Goal: Entertainment & Leisure: Consume media (video, audio)

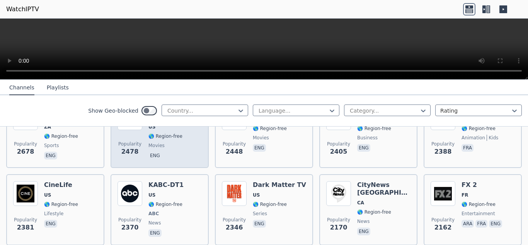
scroll to position [387, 0]
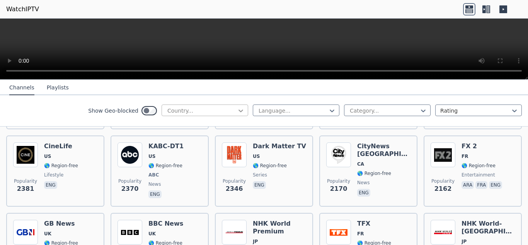
click at [238, 111] on icon at bounding box center [241, 111] width 8 height 8
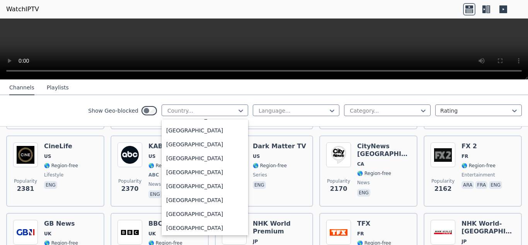
scroll to position [2708, 0]
click at [213, 144] on div "[GEOGRAPHIC_DATA]" at bounding box center [205, 143] width 87 height 14
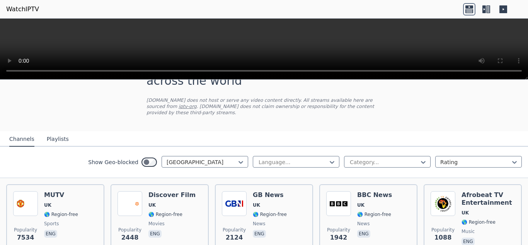
scroll to position [77, 0]
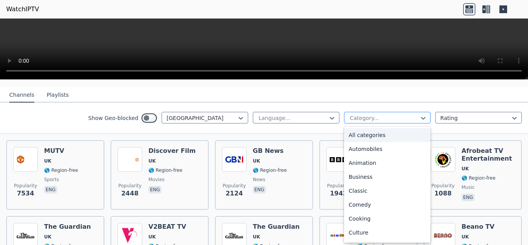
click at [367, 114] on div at bounding box center [384, 118] width 70 height 8
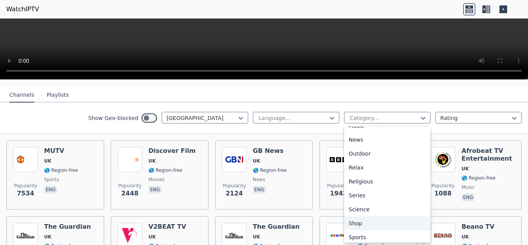
scroll to position [263, 0]
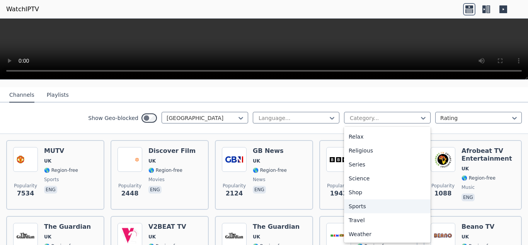
click at [383, 199] on div "Sports" at bounding box center [387, 206] width 87 height 14
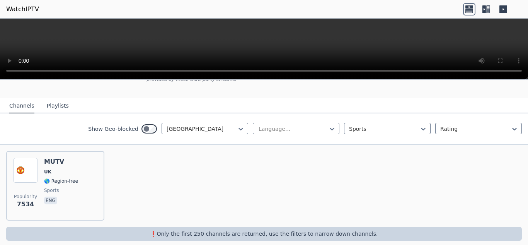
scroll to position [68, 0]
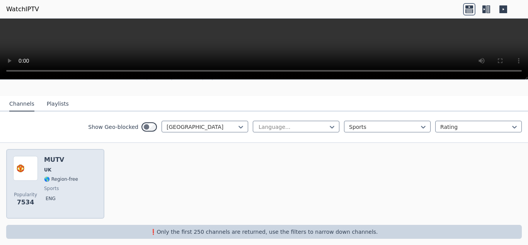
click at [84, 174] on div "Popularity 7534 MUTV [GEOGRAPHIC_DATA] 🌎 Region-free sports eng" at bounding box center [55, 184] width 84 height 56
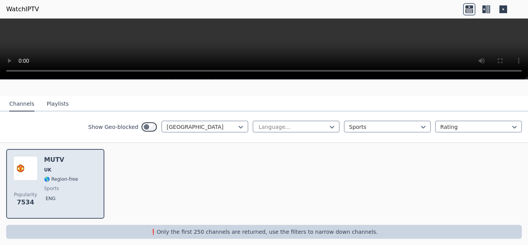
click at [86, 173] on div "Popularity 7534 MUTV [GEOGRAPHIC_DATA] 🌎 Region-free sports eng" at bounding box center [55, 184] width 84 height 56
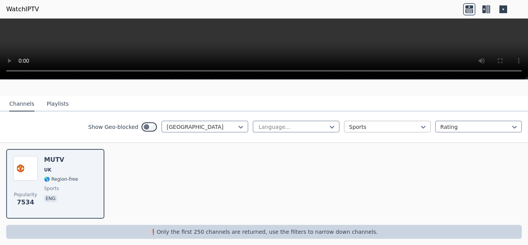
click at [361, 123] on div at bounding box center [384, 127] width 70 height 8
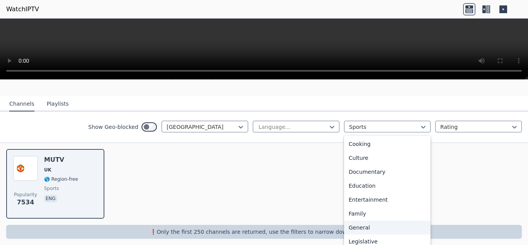
scroll to position [0, 0]
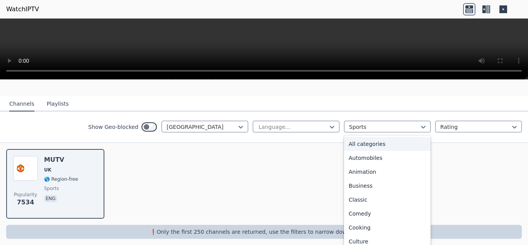
click at [376, 141] on div "All categories" at bounding box center [387, 144] width 87 height 14
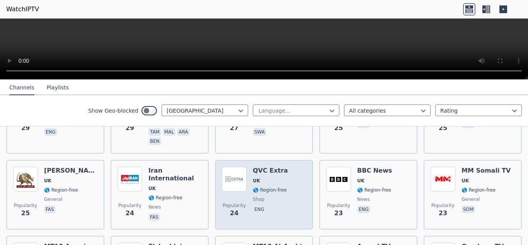
scroll to position [985, 0]
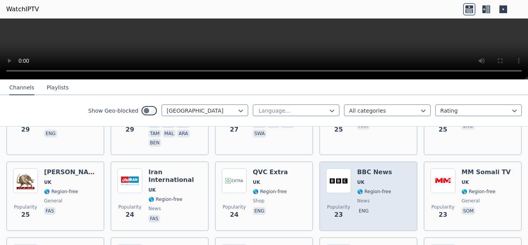
click at [392, 176] on div "Popularity 23 BBC News UK 🌎 Region-free news eng" at bounding box center [369, 196] width 84 height 56
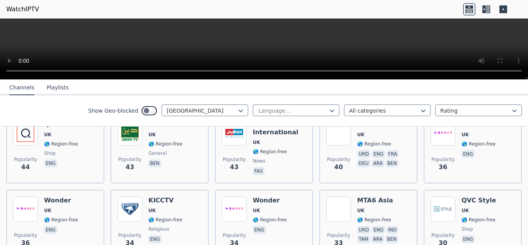
scroll to position [791, 0]
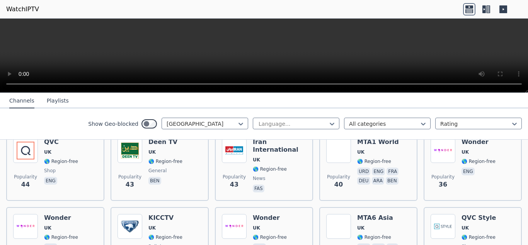
click at [62, 102] on div "Channels Playlists" at bounding box center [39, 101] width 72 height 15
click at [57, 101] on button "Playlists" at bounding box center [58, 101] width 22 height 15
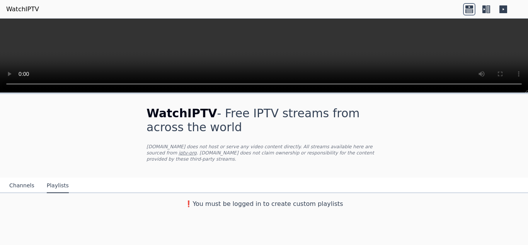
click at [24, 180] on button "Channels" at bounding box center [21, 185] width 25 height 15
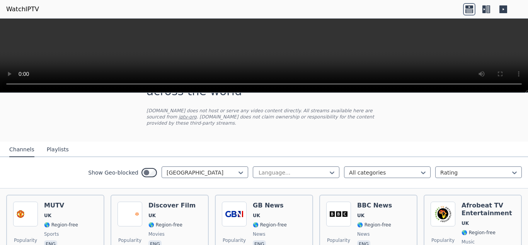
scroll to position [77, 0]
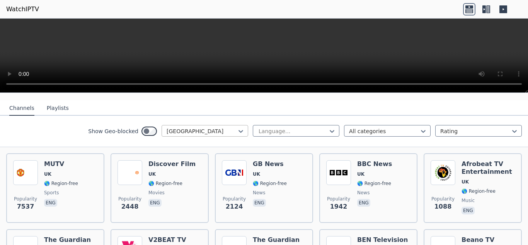
click at [188, 128] on div at bounding box center [202, 131] width 70 height 8
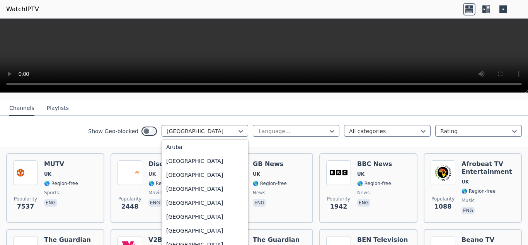
scroll to position [0, 0]
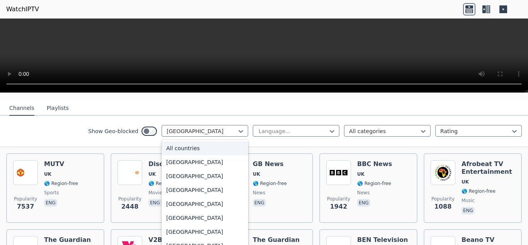
click at [182, 141] on div "All countries" at bounding box center [205, 148] width 87 height 14
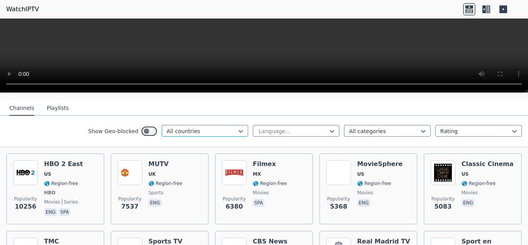
click at [200, 127] on div at bounding box center [202, 131] width 70 height 8
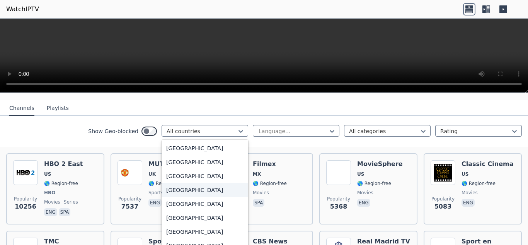
scroll to position [2340, 0]
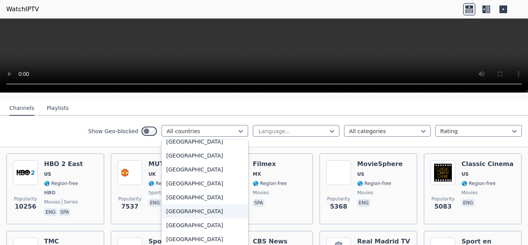
click at [196, 207] on div "[GEOGRAPHIC_DATA]" at bounding box center [205, 211] width 87 height 14
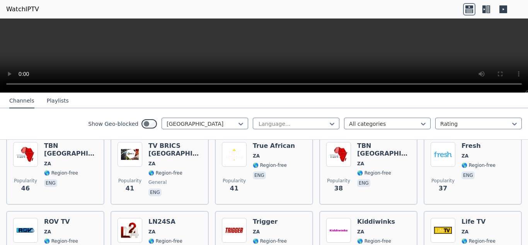
scroll to position [304, 0]
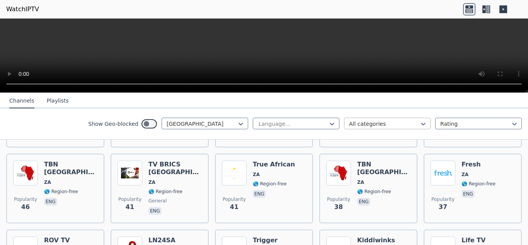
click at [349, 125] on div at bounding box center [384, 124] width 70 height 8
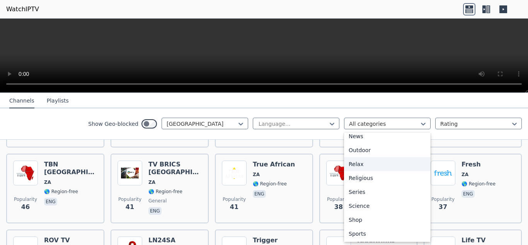
scroll to position [270, 0]
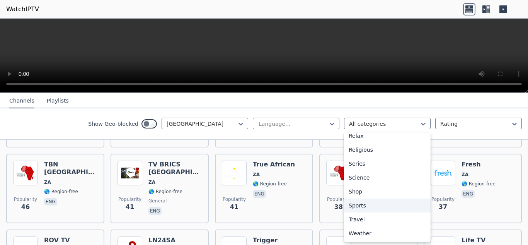
click at [362, 205] on div "Sports" at bounding box center [387, 205] width 87 height 14
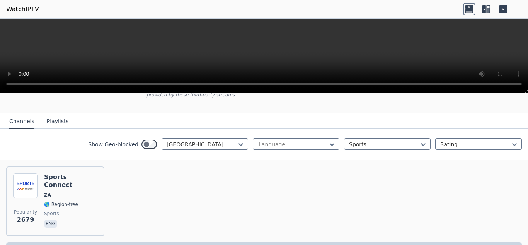
scroll to position [82, 0]
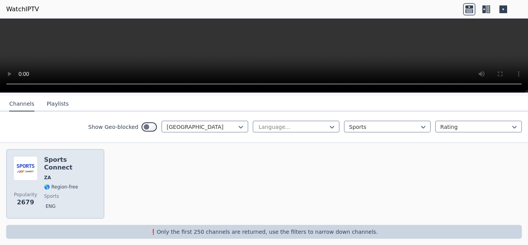
click at [71, 184] on span "🌎 Region-free" at bounding box center [61, 187] width 34 height 6
